Goal: Task Accomplishment & Management: Use online tool/utility

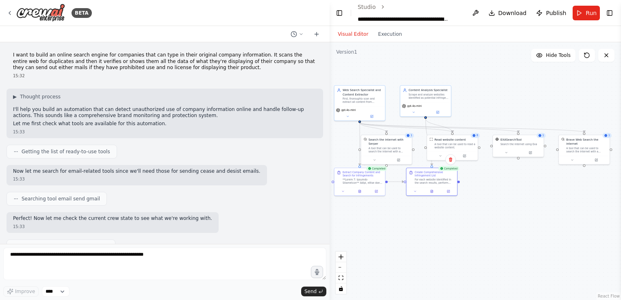
scroll to position [2514, 0]
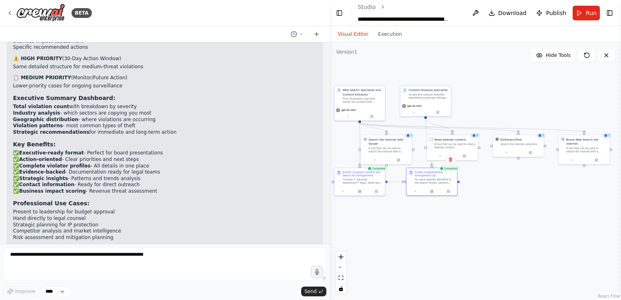
click at [500, 221] on div ".deletable-edge-delete-btn { width: 20px; height: 20px; border: 0px solid #ffff…" at bounding box center [475, 171] width 291 height 258
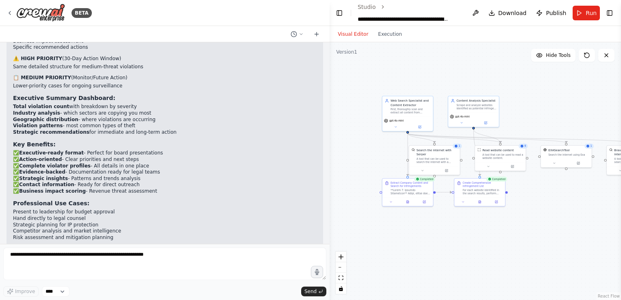
drag, startPoint x: 356, startPoint y: 145, endPoint x: 404, endPoint y: 156, distance: 49.1
click at [404, 156] on div ".deletable-edge-delete-btn { width: 20px; height: 20px; border: 0px solid #ffff…" at bounding box center [475, 171] width 291 height 258
click at [395, 125] on icon at bounding box center [395, 125] width 3 height 3
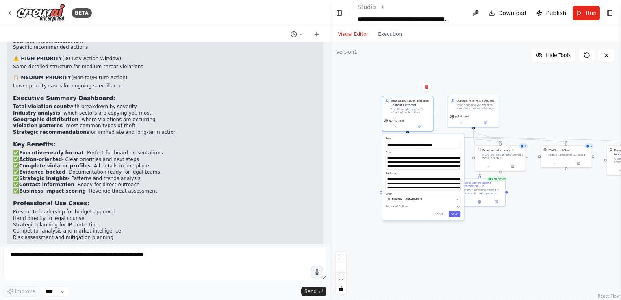
click at [364, 152] on div ".deletable-edge-delete-btn { width: 20px; height: 20px; border: 0px solid #ffff…" at bounding box center [475, 171] width 291 height 258
click at [406, 200] on icon at bounding box center [407, 201] width 3 height 3
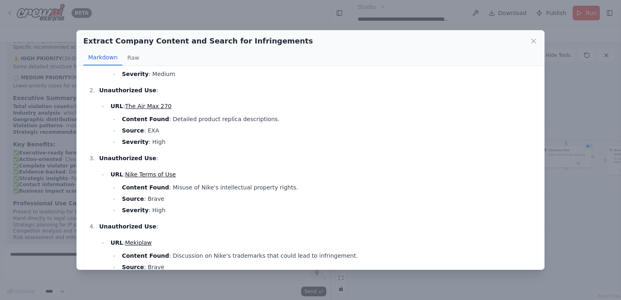
scroll to position [471, 0]
click at [148, 174] on link "Nike Terms of Use" at bounding box center [150, 173] width 51 height 7
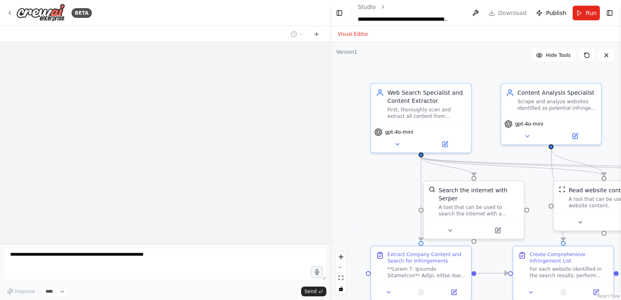
select select "****"
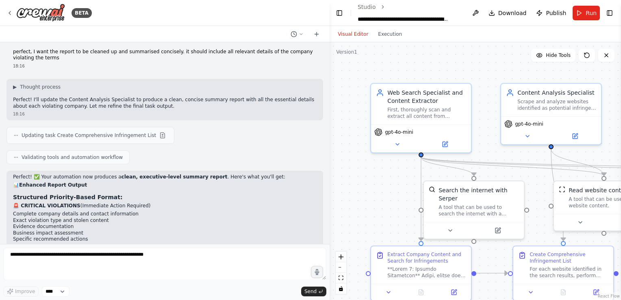
scroll to position [2319, 0]
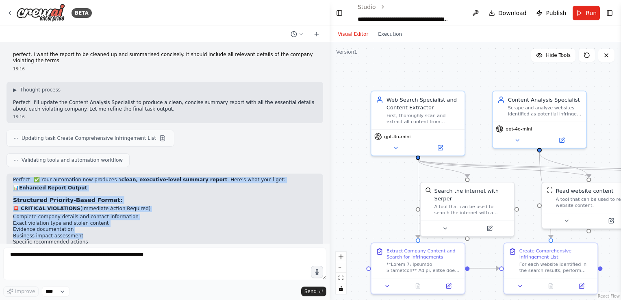
drag, startPoint x: 12, startPoint y: 156, endPoint x: 119, endPoint y: 213, distance: 120.7
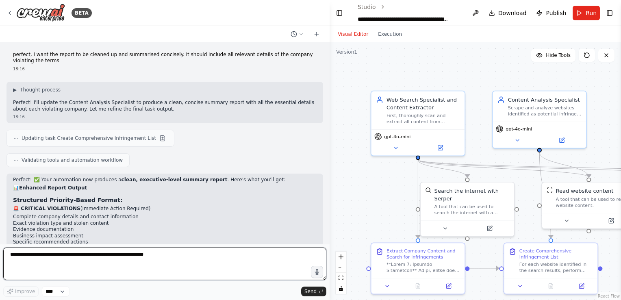
drag, startPoint x: 119, startPoint y: 213, endPoint x: 95, endPoint y: 264, distance: 56.7
click at [95, 264] on textarea at bounding box center [164, 263] width 323 height 33
type textarea "**********"
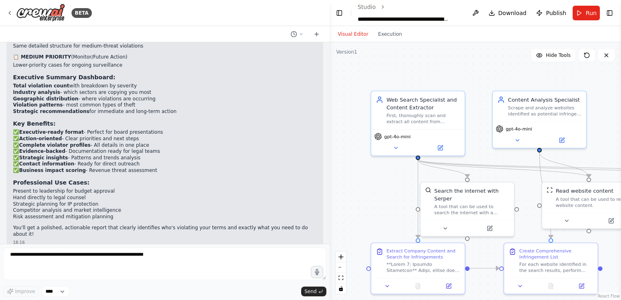
scroll to position [2562, 0]
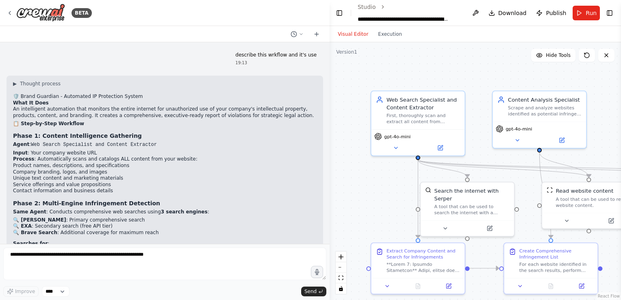
click at [0, 171] on html "BETA I want to build an online search engine for companies that can type in the…" at bounding box center [310, 150] width 621 height 300
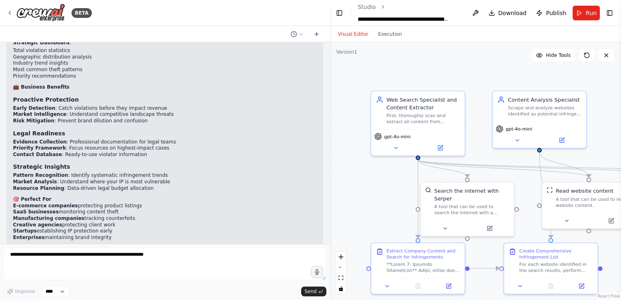
scroll to position [3287, 0]
